Goal: Task Accomplishment & Management: Complete application form

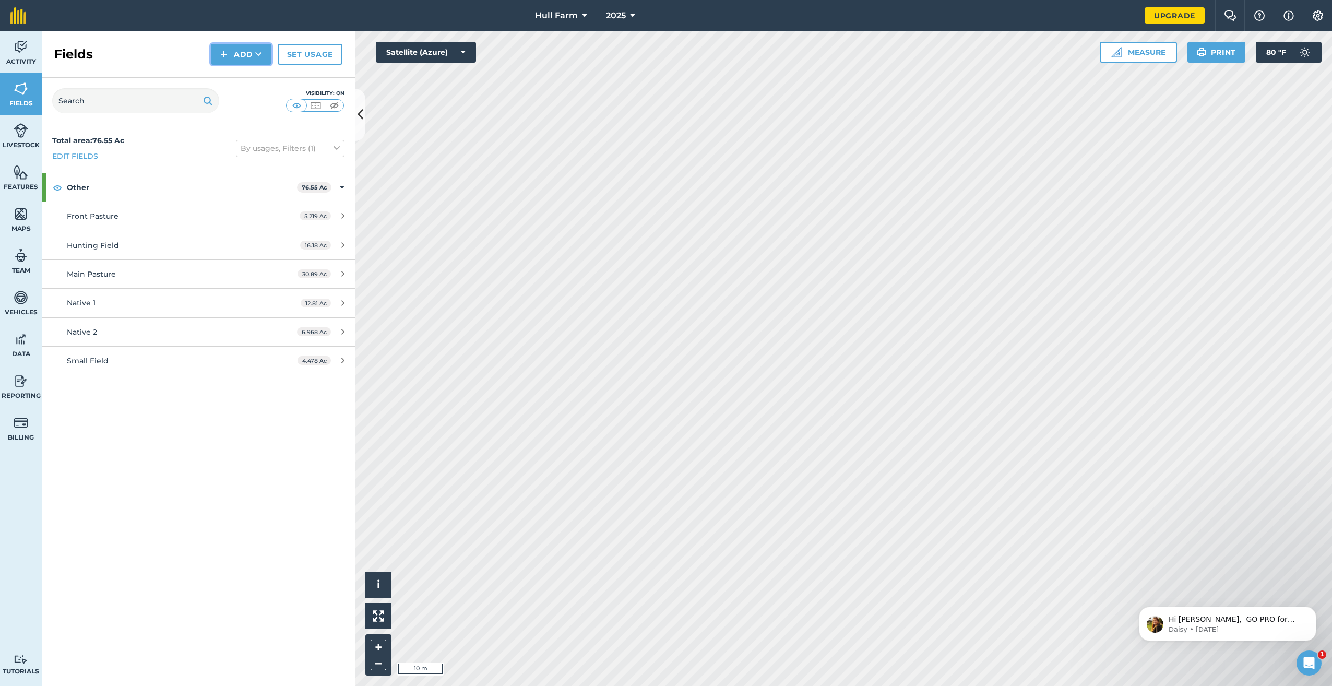
click at [226, 53] on img at bounding box center [223, 54] width 7 height 13
click at [233, 82] on link "Draw" at bounding box center [240, 77] width 57 height 23
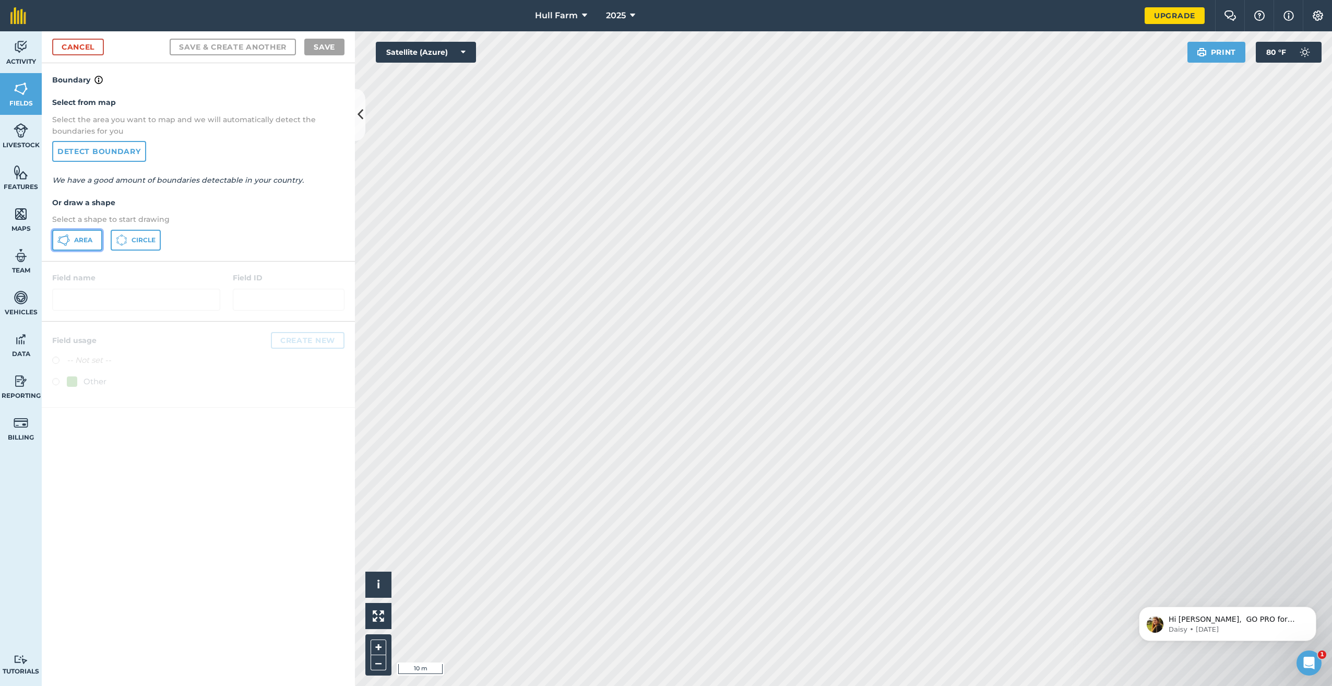
click at [87, 243] on span "Area" at bounding box center [83, 240] width 18 height 8
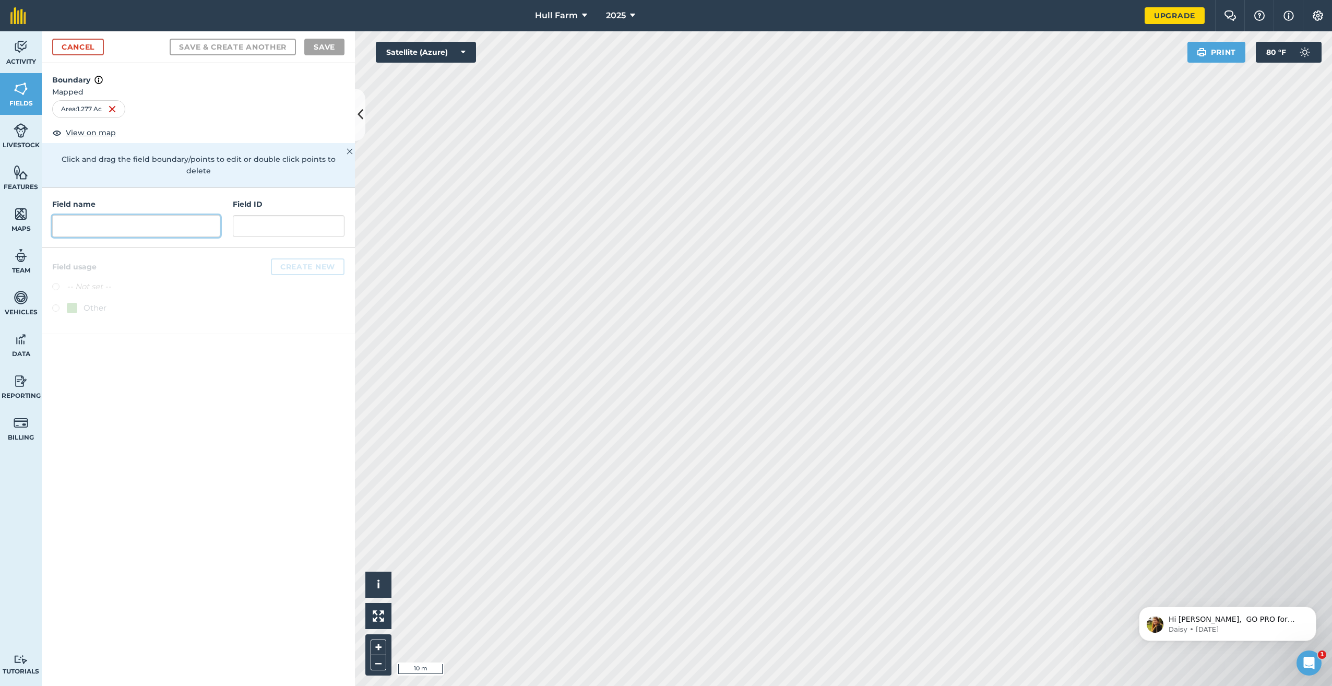
click at [164, 215] on input "text" at bounding box center [136, 226] width 168 height 22
type input "Small Pasture"
click at [55, 304] on label at bounding box center [59, 309] width 15 height 10
radio input "true"
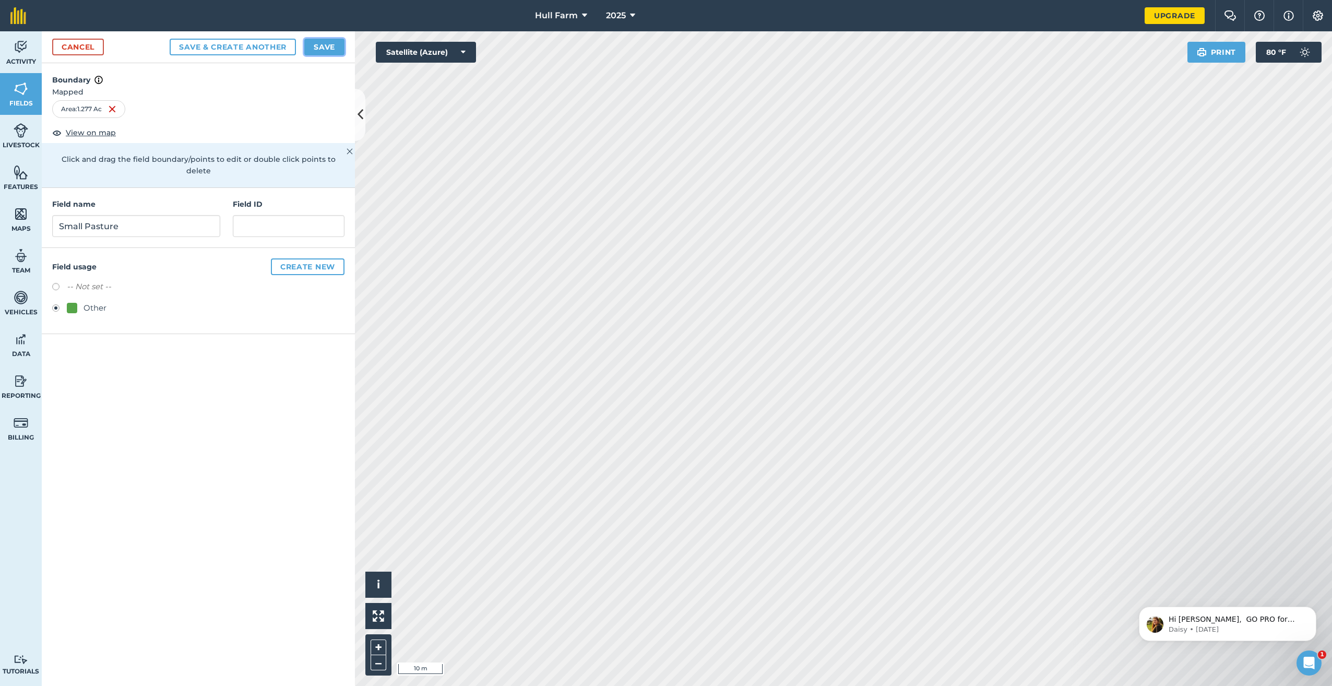
click at [323, 52] on button "Save" at bounding box center [324, 47] width 40 height 17
